Goal: Task Accomplishment & Management: Use online tool/utility

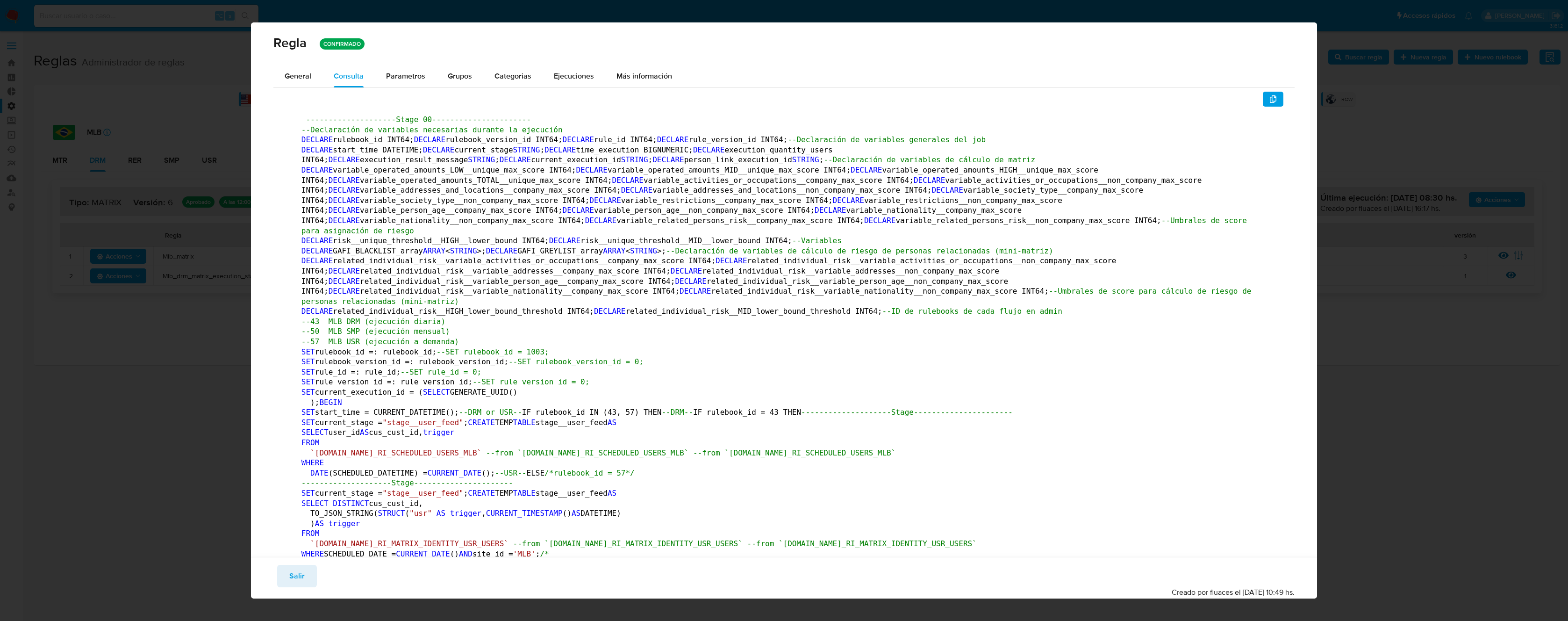
click at [300, 576] on span "Salir" at bounding box center [297, 575] width 16 height 20
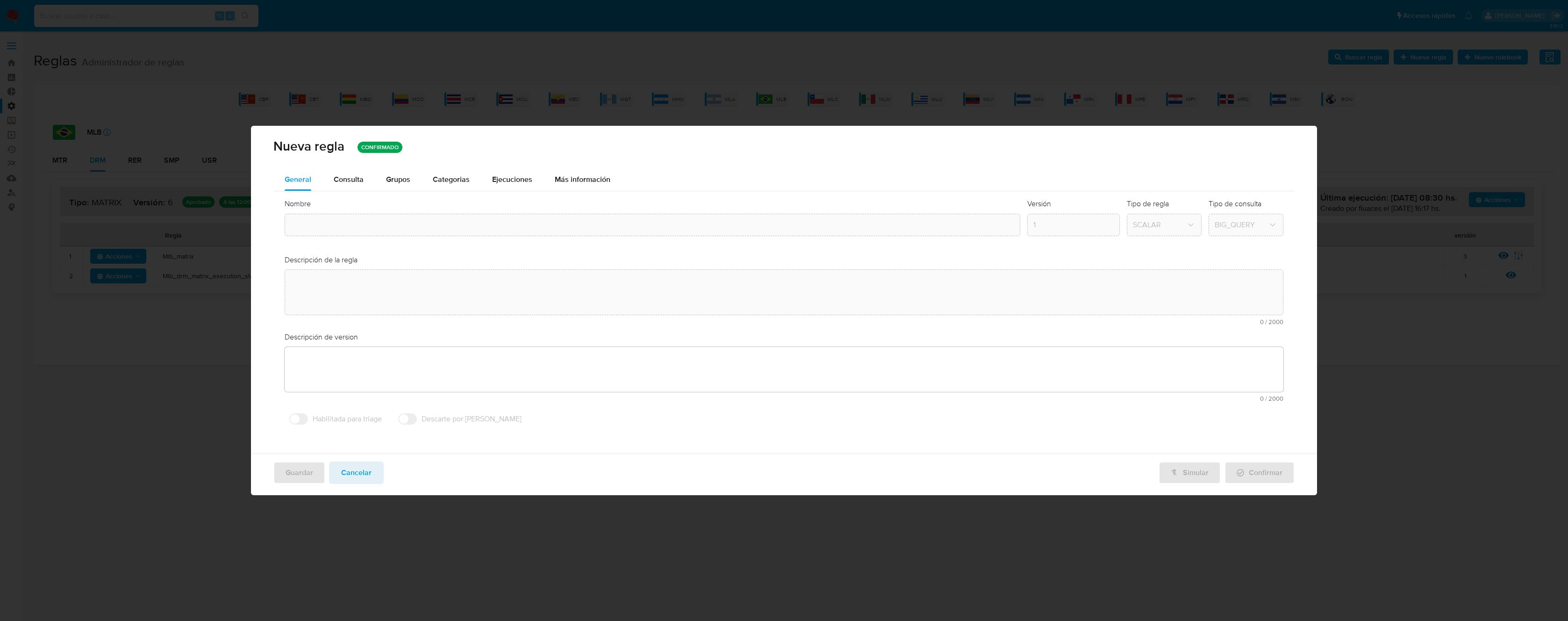
type input "Mlb_matrix"
type textarea "Regla que contiene la lógica de calculo de riesgo. versión única de código a ut…"
type textarea "Ppld-6102 - modificación de queries para exceptuar payments de movimientos de p…"
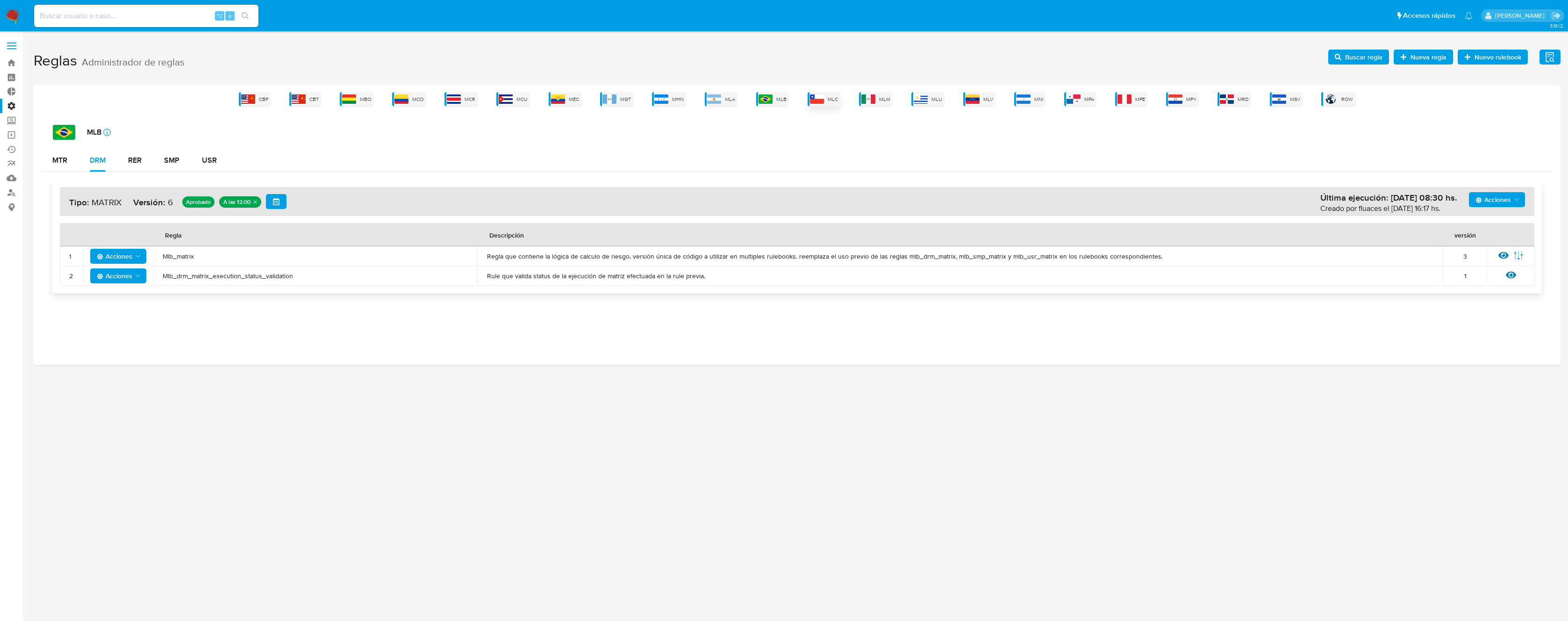
click at [830, 101] on span "MLC" at bounding box center [833, 99] width 10 height 7
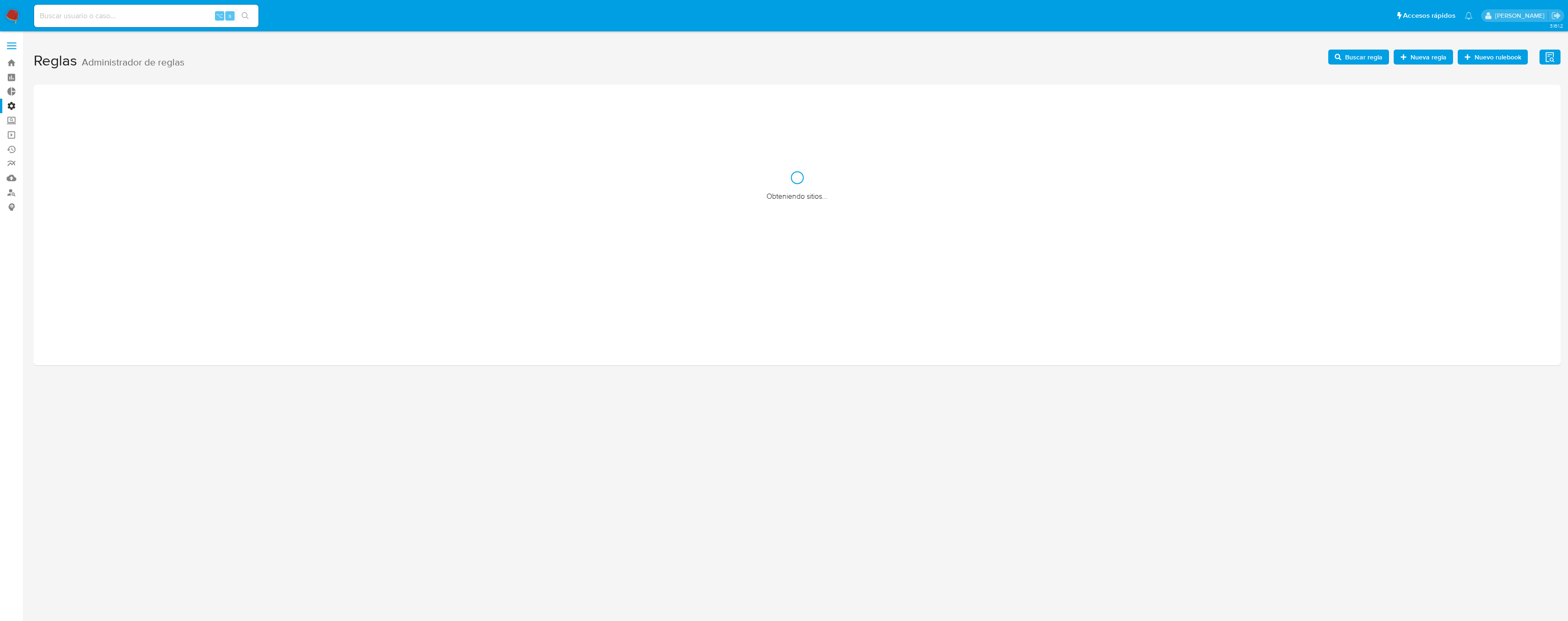
click at [166, 19] on input at bounding box center [147, 16] width 225 height 12
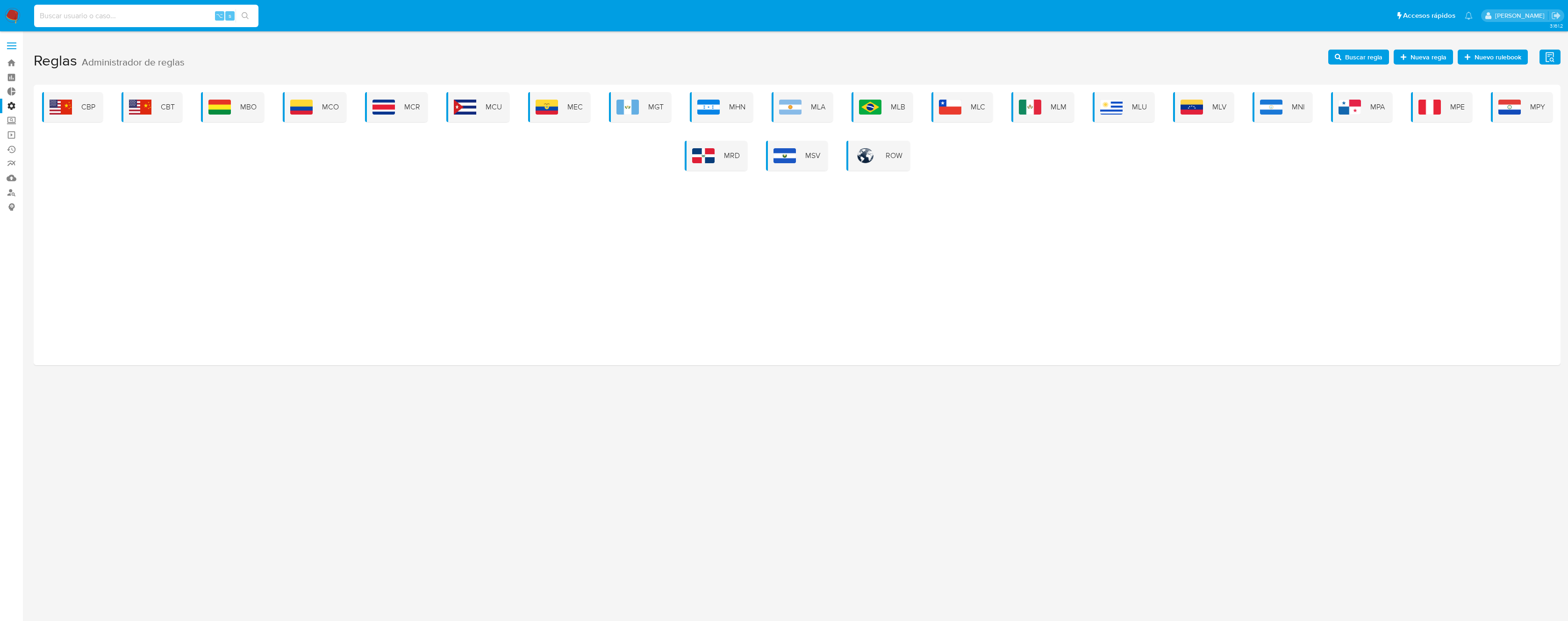
paste input "Tpv_rapido_repentino_mlc"
type input "Tpv_rapido_repentino_mlc"
click at [979, 109] on span "MLC" at bounding box center [977, 107] width 14 height 10
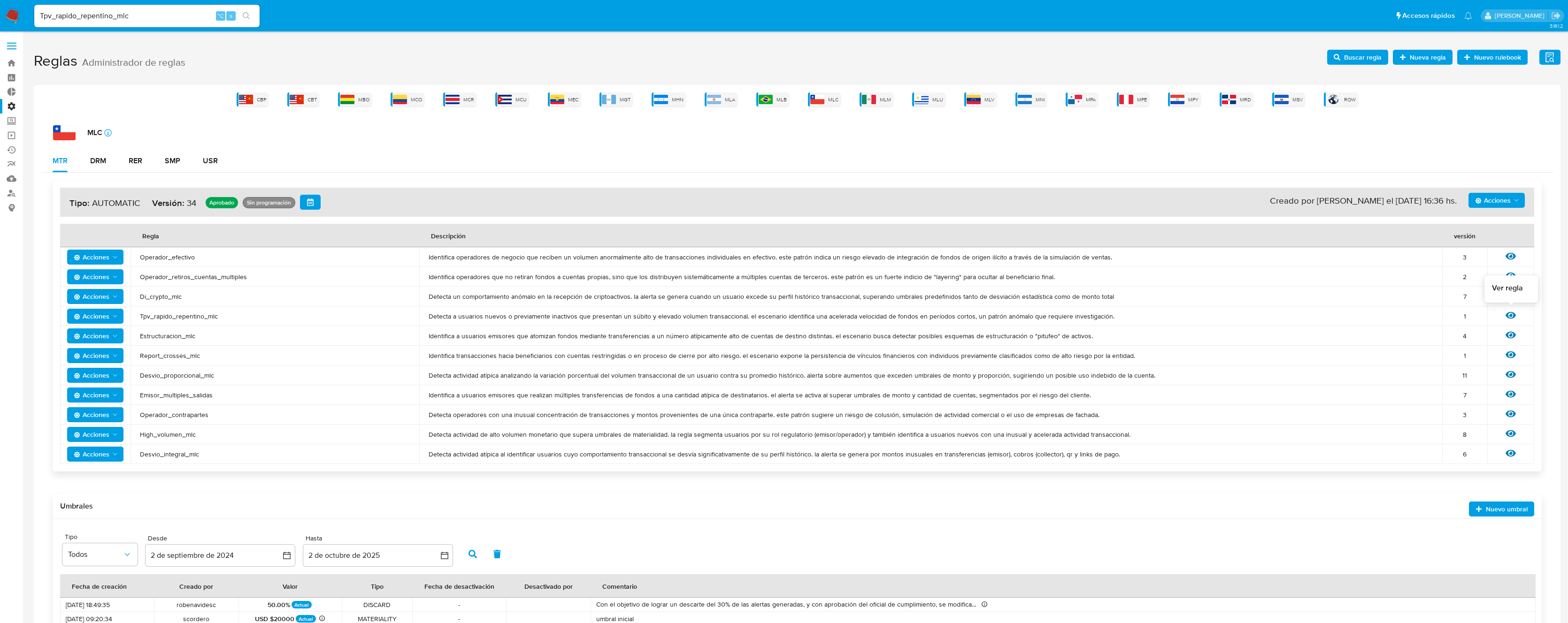
click at [1511, 313] on icon at bounding box center [1510, 316] width 11 height 11
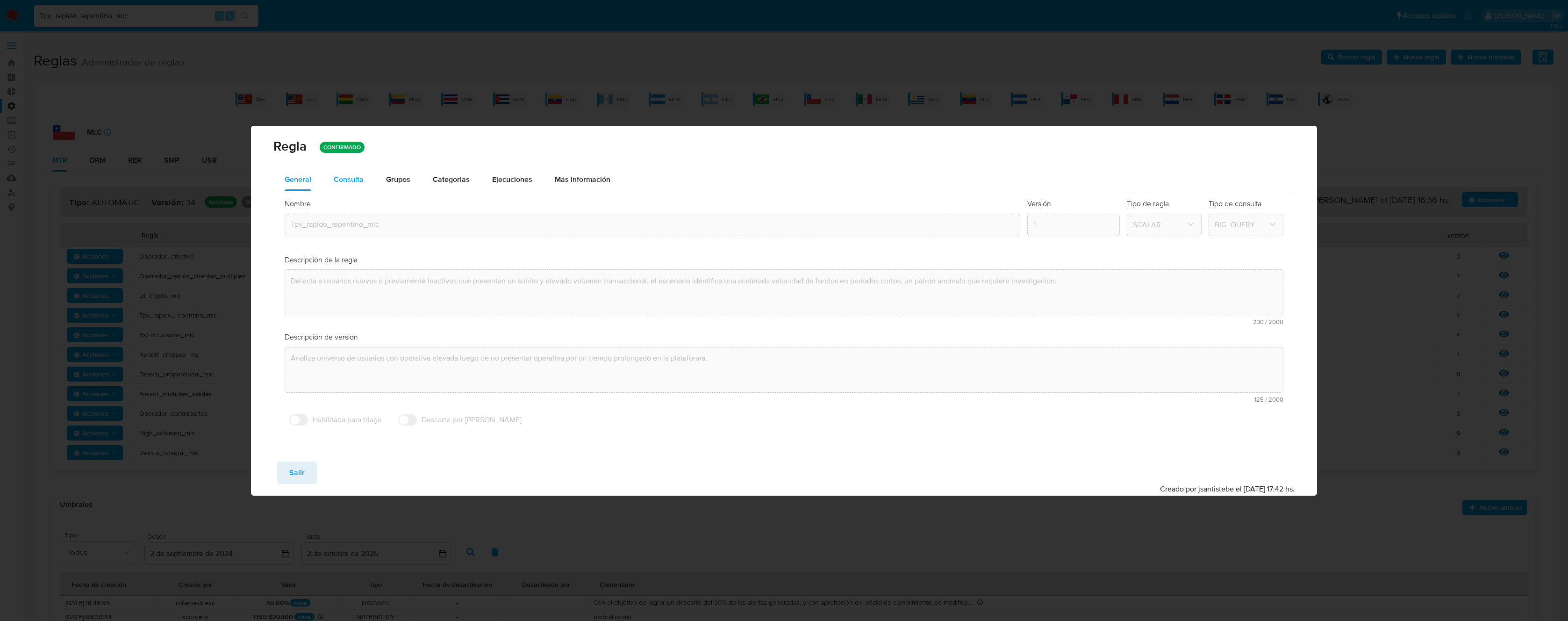
click at [341, 178] on span "Consulta" at bounding box center [349, 179] width 30 height 10
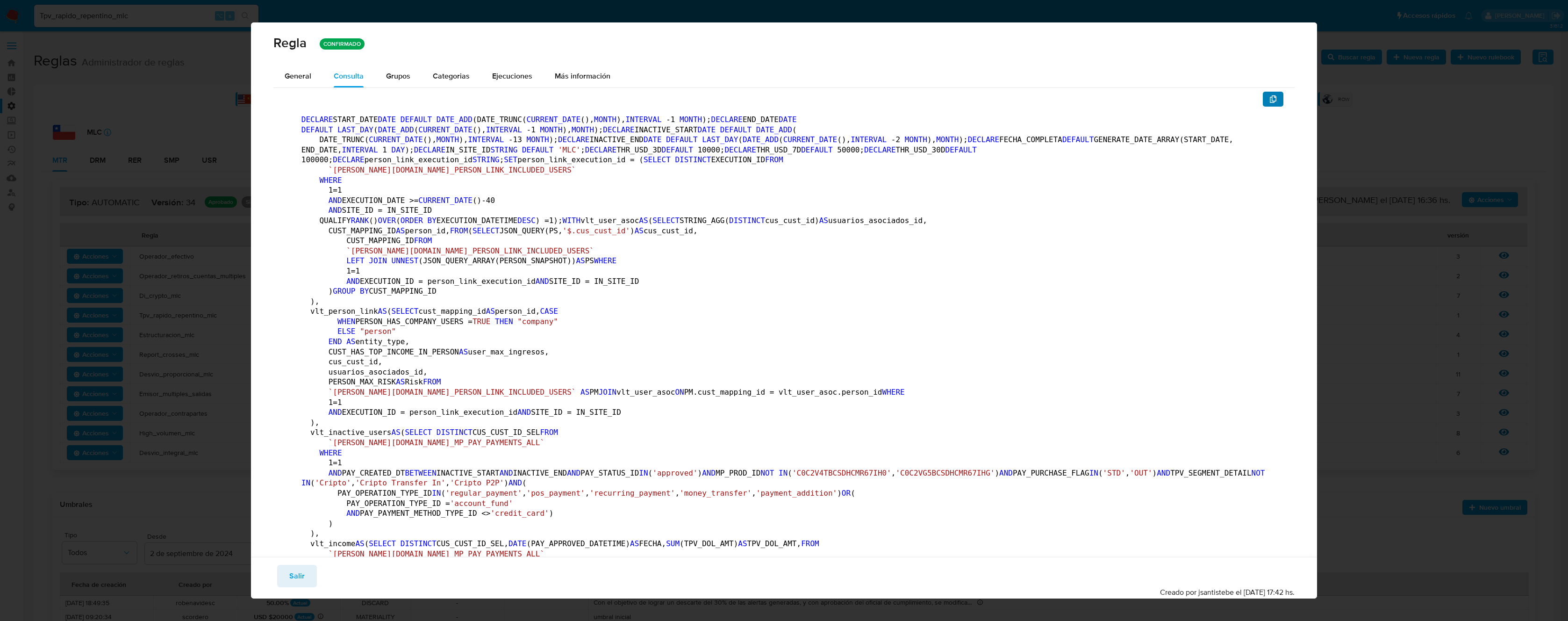
click at [1270, 97] on icon "button" at bounding box center [1273, 99] width 7 height 7
click at [317, 80] on button "General" at bounding box center [298, 76] width 49 height 22
